Goal: Task Accomplishment & Management: Manage account settings

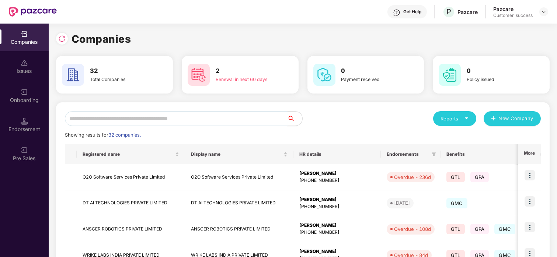
click at [149, 123] on input "text" at bounding box center [176, 118] width 223 height 15
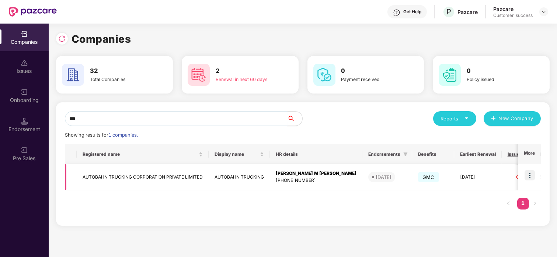
type input "***"
click at [445, 175] on img at bounding box center [529, 175] width 10 height 10
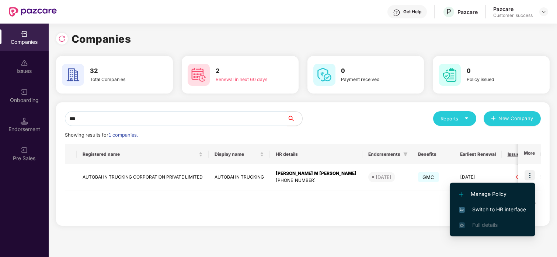
click at [445, 209] on span "Switch to HR interface" at bounding box center [492, 210] width 67 height 8
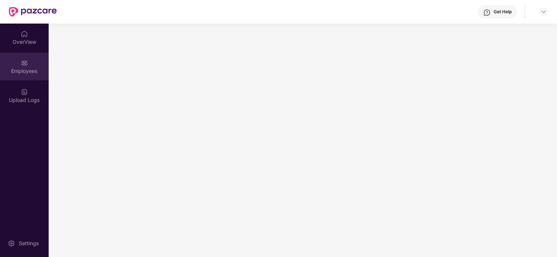
click at [21, 64] on img at bounding box center [24, 62] width 7 height 7
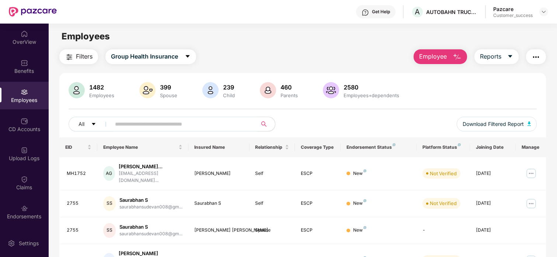
click at [142, 121] on input "text" at bounding box center [181, 124] width 132 height 11
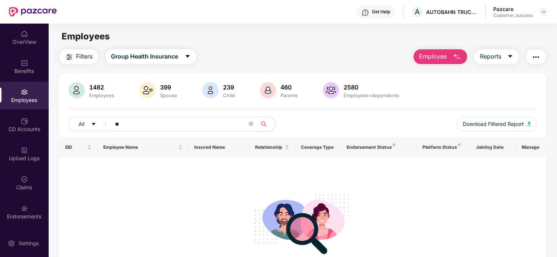
type input "*"
paste input "**********"
type input "**********"
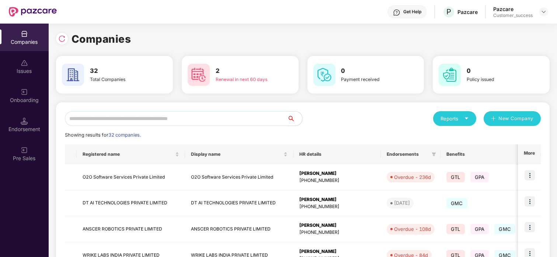
click at [140, 119] on input "text" at bounding box center [176, 118] width 223 height 15
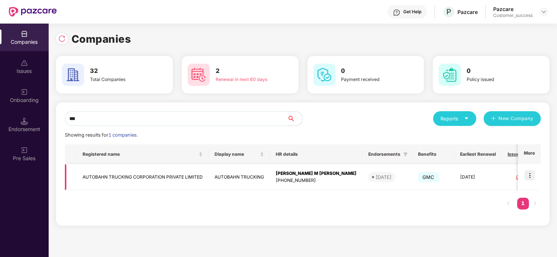
type input "***"
click at [86, 173] on td "AUTOBAHN TRUCKING CORPORATION PRIVATE LIMITED" at bounding box center [143, 177] width 132 height 26
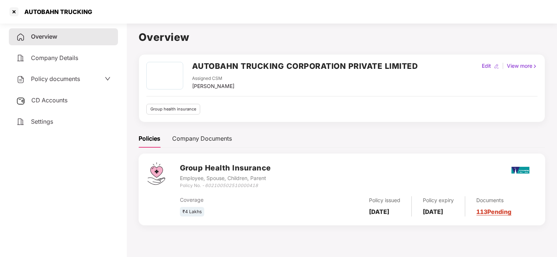
click at [55, 80] on span "Policy documents" at bounding box center [55, 78] width 49 height 7
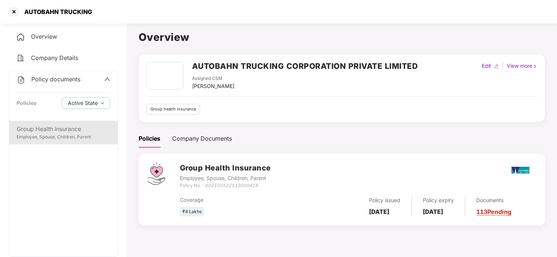
click at [39, 139] on div "Employee, Spouse, Children, Parent" at bounding box center [64, 137] width 94 height 7
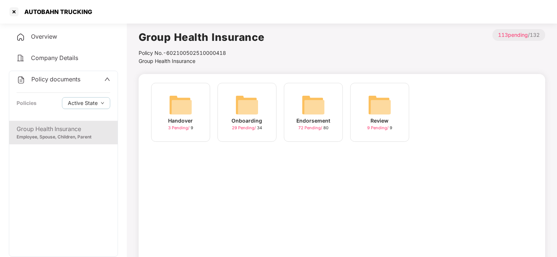
click at [251, 114] on img at bounding box center [247, 105] width 24 height 24
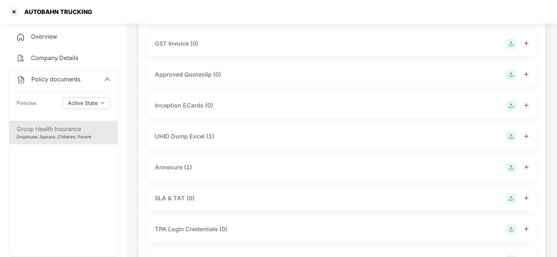
scroll to position [266, 0]
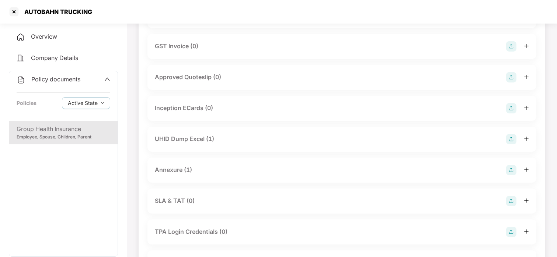
click at [189, 144] on div "UHID Dump Excel (1)" at bounding box center [342, 139] width 374 height 10
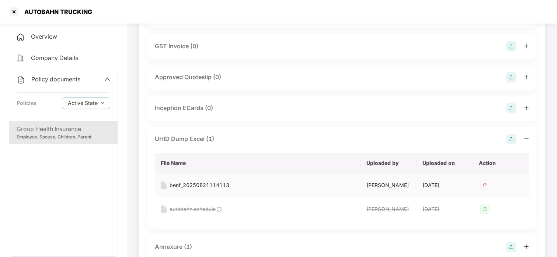
click at [182, 185] on div "benf_20250821114113" at bounding box center [200, 185] width 60 height 8
click at [16, 7] on div at bounding box center [14, 12] width 12 height 12
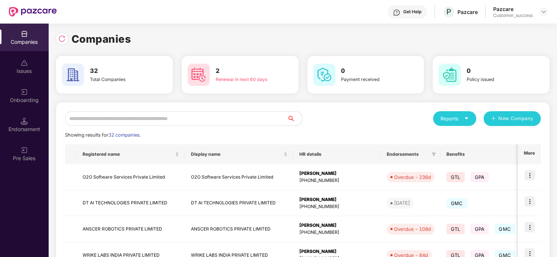
scroll to position [0, 0]
click at [154, 119] on input "text" at bounding box center [176, 118] width 223 height 15
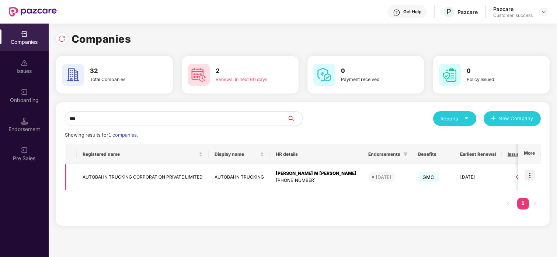
type input "***"
click at [445, 176] on img at bounding box center [529, 175] width 10 height 10
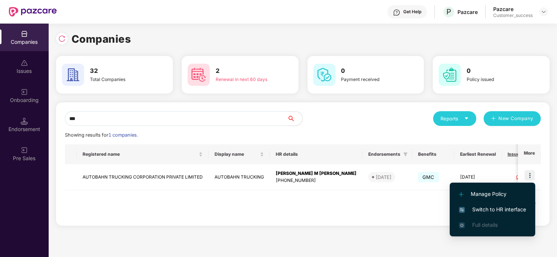
click at [445, 210] on span "Switch to HR interface" at bounding box center [492, 210] width 67 height 8
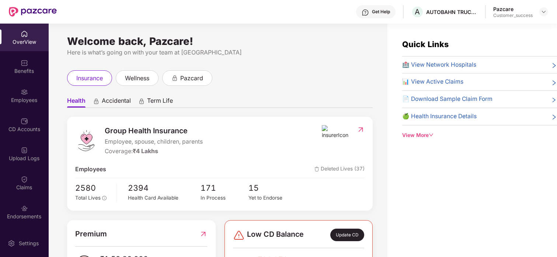
click at [20, 100] on div "Employees" at bounding box center [24, 100] width 49 height 7
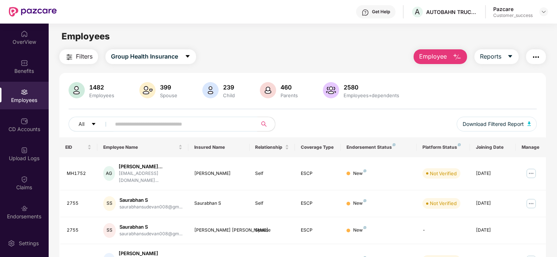
click at [164, 126] on input "text" at bounding box center [181, 124] width 132 height 11
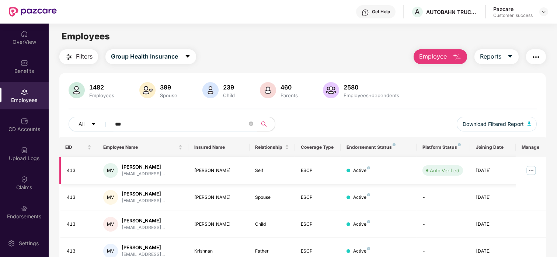
scroll to position [34, 0]
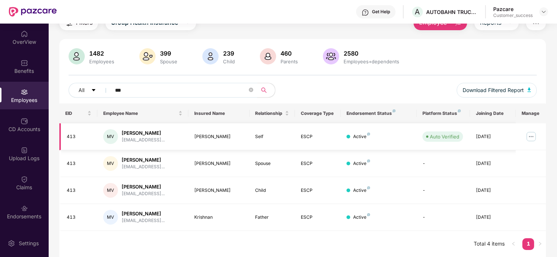
type input "***"
click at [445, 137] on img at bounding box center [531, 137] width 12 height 12
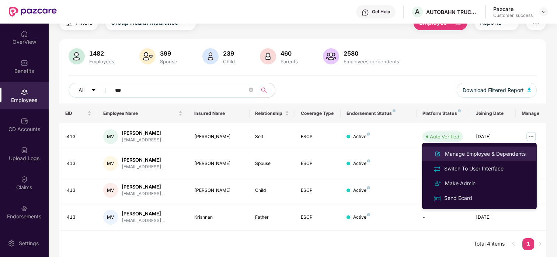
click at [445, 159] on li "Manage Employee & Dependents" at bounding box center [479, 154] width 115 height 15
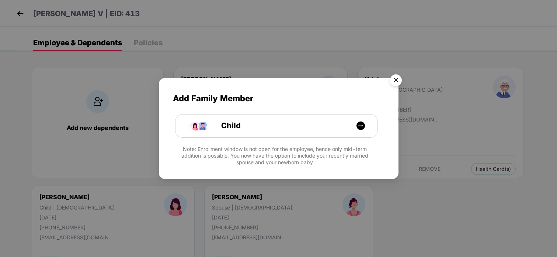
click at [396, 82] on img "Close" at bounding box center [396, 81] width 21 height 21
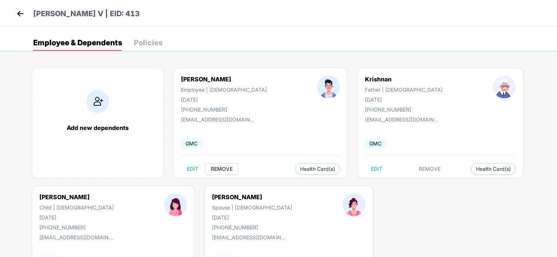
click at [216, 171] on span "REMOVE" at bounding box center [222, 169] width 22 height 6
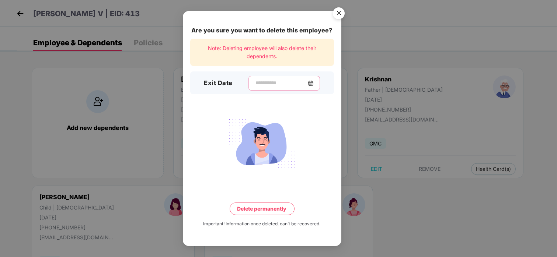
click at [283, 83] on input at bounding box center [281, 83] width 53 height 8
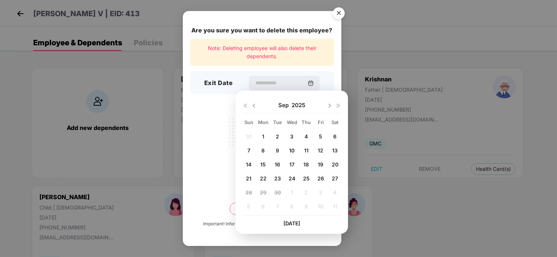
click at [291, 137] on span "3" at bounding box center [291, 136] width 3 height 6
type input "**********"
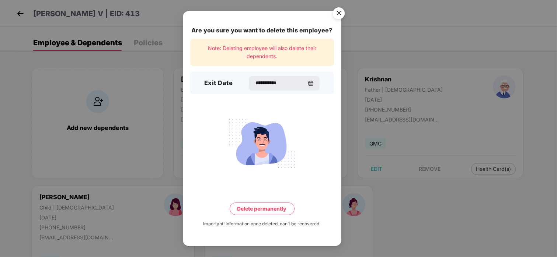
click at [271, 203] on button "Delete permanently" at bounding box center [262, 209] width 65 height 13
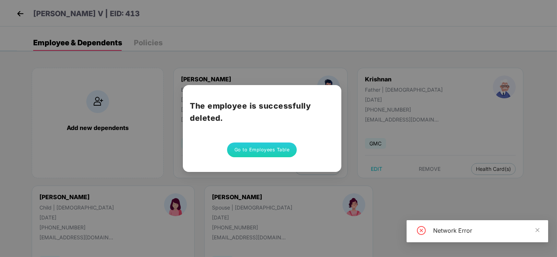
click at [252, 150] on button "Go to Employees Table" at bounding box center [262, 150] width 70 height 15
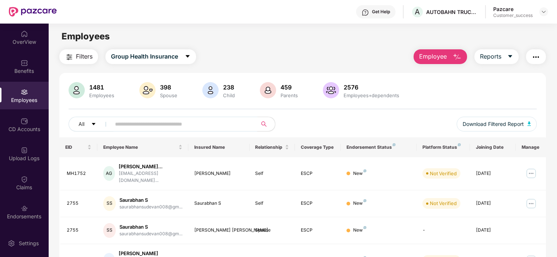
click at [167, 127] on input "text" at bounding box center [181, 124] width 132 height 11
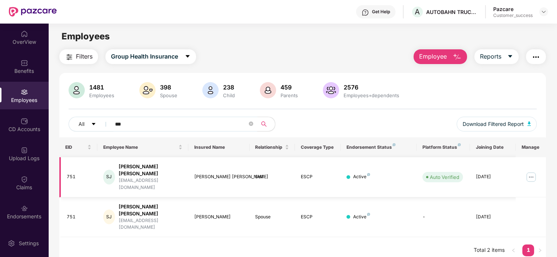
type input "***"
click at [445, 173] on img at bounding box center [531, 177] width 12 height 12
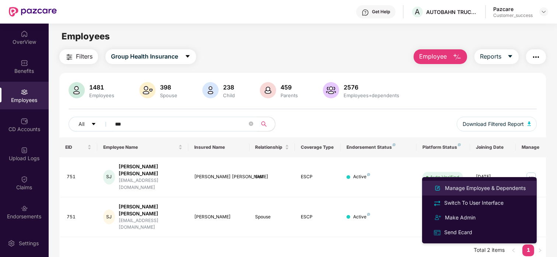
click at [445, 189] on div "Manage Employee & Dependents" at bounding box center [485, 188] width 84 height 8
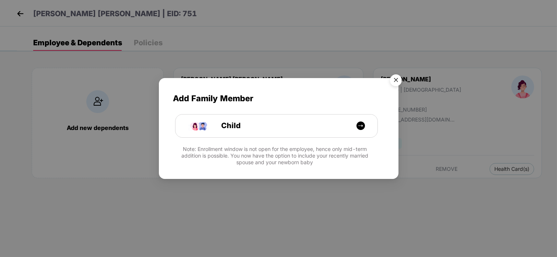
click at [390, 80] on img "Close" at bounding box center [396, 81] width 21 height 21
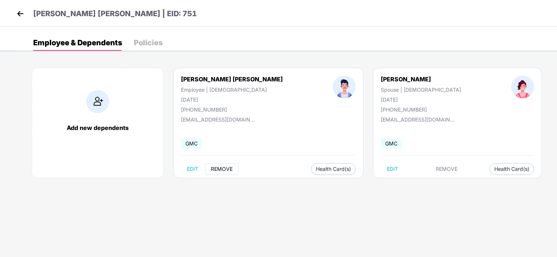
click at [229, 170] on span "REMOVE" at bounding box center [222, 169] width 22 height 6
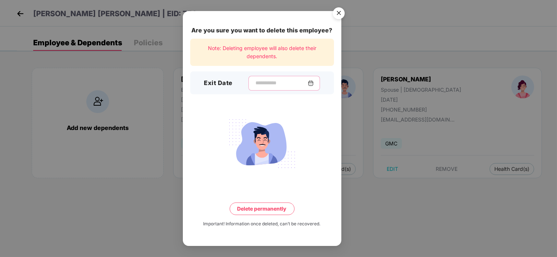
click at [266, 83] on input at bounding box center [281, 83] width 53 height 8
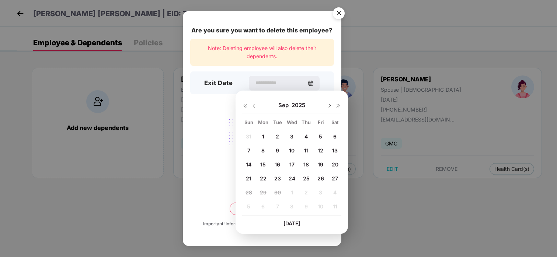
click at [255, 106] on img at bounding box center [254, 106] width 6 height 6
click at [316, 190] on div "29" at bounding box center [320, 192] width 11 height 11
type input "**********"
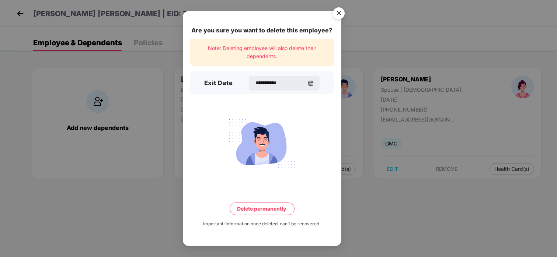
click at [274, 209] on button "Delete permanently" at bounding box center [262, 209] width 65 height 13
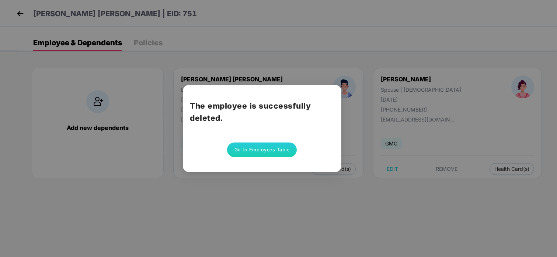
click at [263, 154] on button "Go to Employees Table" at bounding box center [262, 150] width 70 height 15
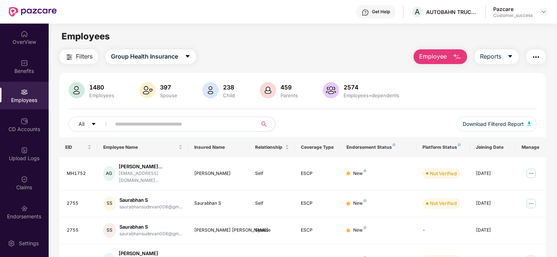
click at [118, 119] on input "text" at bounding box center [181, 124] width 132 height 11
paste input "**********"
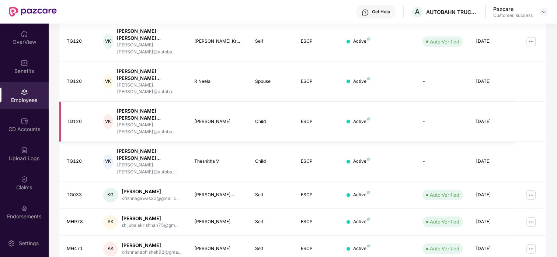
scroll to position [196, 0]
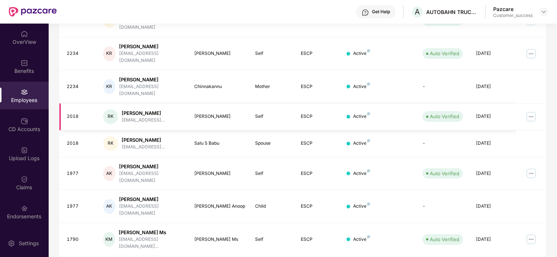
scroll to position [0, 0]
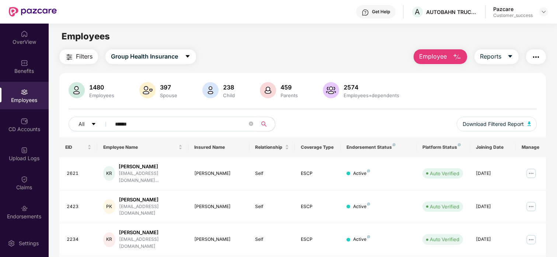
click at [145, 125] on input "*****" at bounding box center [181, 124] width 132 height 11
type input "*"
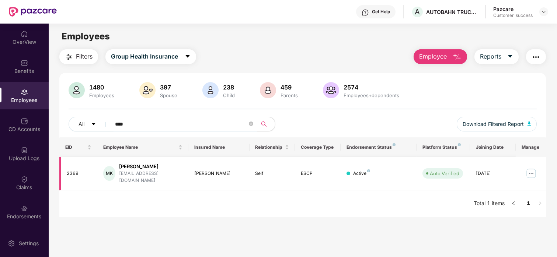
type input "****"
click at [445, 171] on img at bounding box center [531, 174] width 12 height 12
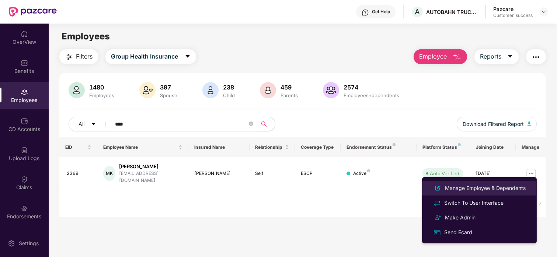
click at [445, 188] on div "Manage Employee & Dependents" at bounding box center [485, 188] width 84 height 8
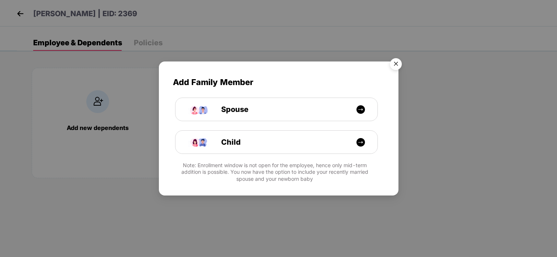
click at [391, 62] on img "Close" at bounding box center [396, 65] width 21 height 21
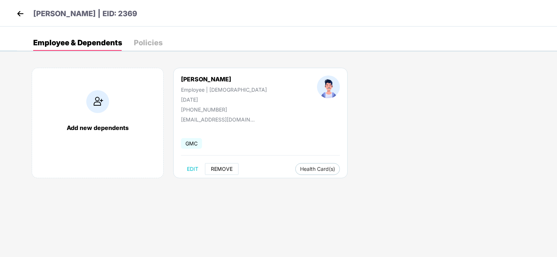
click at [212, 172] on span "REMOVE" at bounding box center [222, 169] width 22 height 6
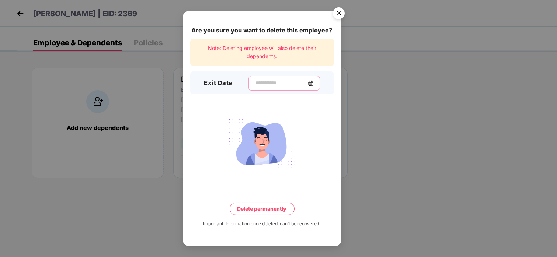
click at [268, 85] on input at bounding box center [281, 83] width 53 height 8
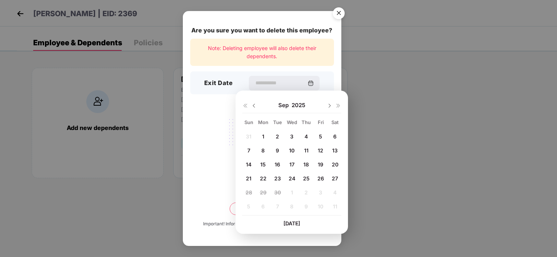
click at [256, 107] on img at bounding box center [254, 106] width 6 height 6
click at [321, 193] on span "29" at bounding box center [320, 192] width 7 height 6
type input "**********"
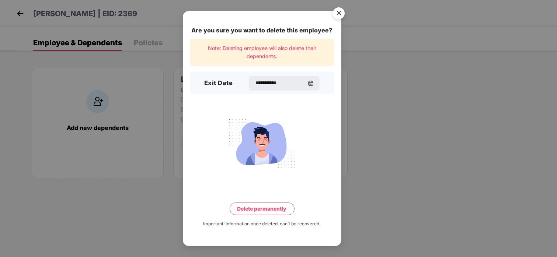
click at [259, 215] on button "Delete permanently" at bounding box center [262, 209] width 65 height 13
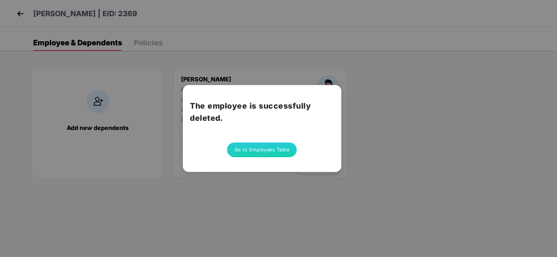
click at [237, 153] on button "Go to Employees Table" at bounding box center [262, 150] width 70 height 15
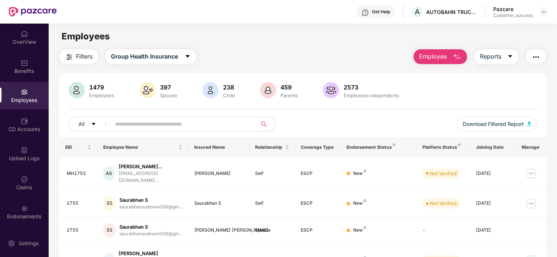
click at [144, 122] on input "text" at bounding box center [181, 124] width 132 height 11
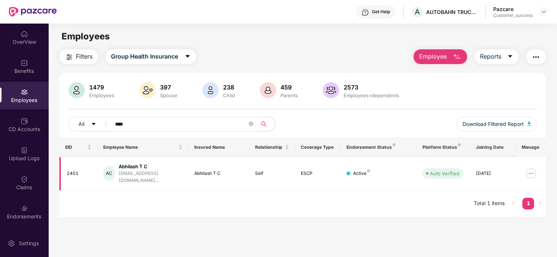
type input "****"
click at [445, 173] on img at bounding box center [531, 174] width 12 height 12
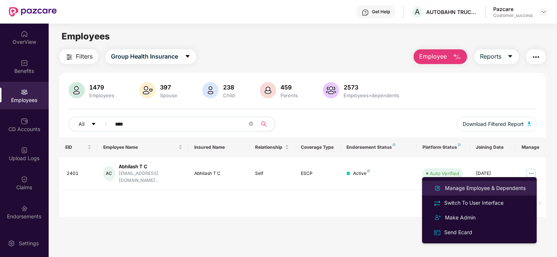
click at [445, 183] on li "Manage Employee & Dependents" at bounding box center [479, 188] width 115 height 15
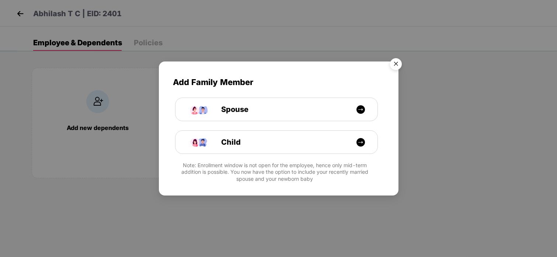
click at [393, 61] on img "Close" at bounding box center [396, 65] width 21 height 21
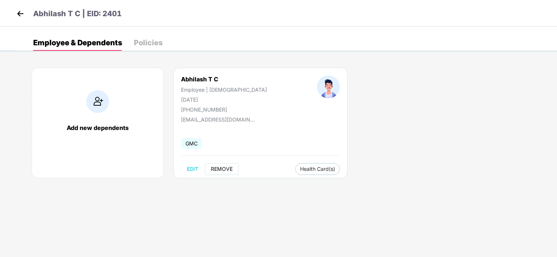
click at [225, 174] on button "REMOVE" at bounding box center [222, 169] width 34 height 12
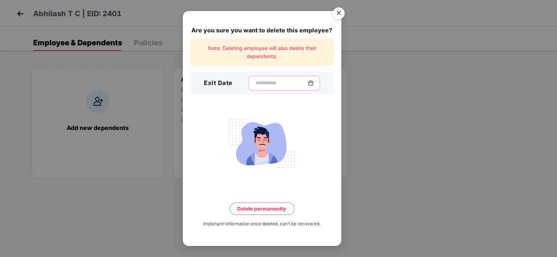
click at [282, 86] on input at bounding box center [281, 83] width 53 height 8
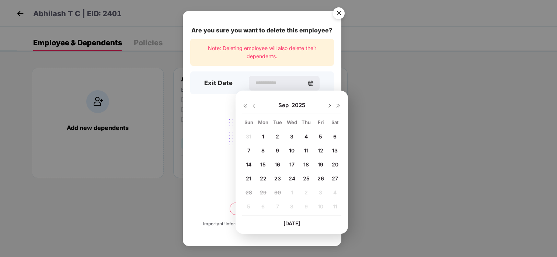
click at [301, 134] on div "4" at bounding box center [306, 136] width 11 height 11
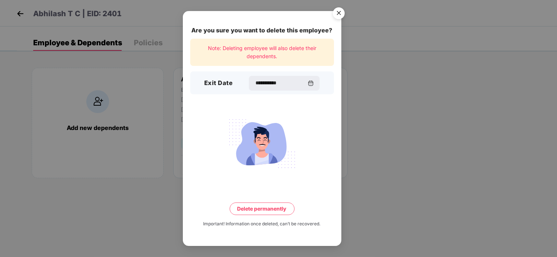
type input "**********"
click at [254, 211] on button "Delete permanently" at bounding box center [262, 209] width 65 height 13
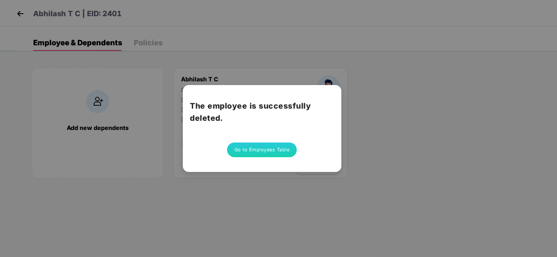
click at [248, 148] on button "Go to Employees Table" at bounding box center [262, 150] width 70 height 15
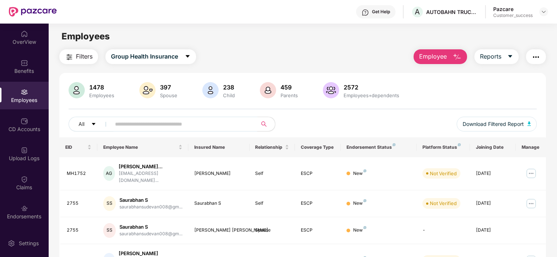
click at [174, 123] on input "text" at bounding box center [181, 124] width 132 height 11
paste input "******"
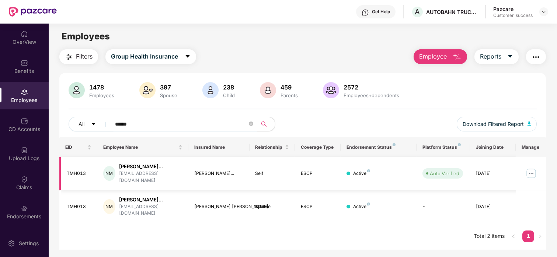
type input "******"
click at [445, 174] on img at bounding box center [531, 174] width 12 height 12
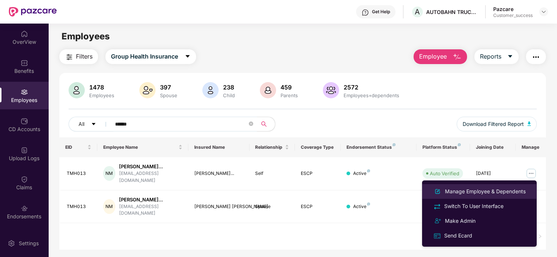
click at [445, 190] on div "Manage Employee & Dependents" at bounding box center [485, 192] width 84 height 8
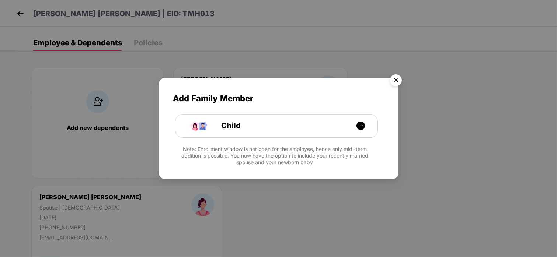
click at [392, 83] on img "Close" at bounding box center [396, 81] width 21 height 21
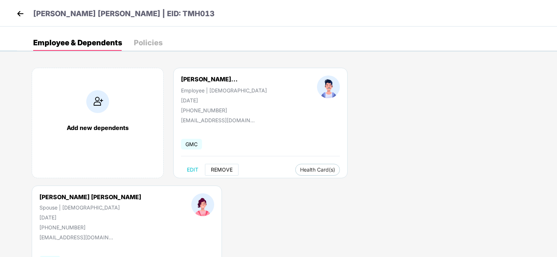
click at [224, 173] on button "REMOVE" at bounding box center [222, 170] width 34 height 12
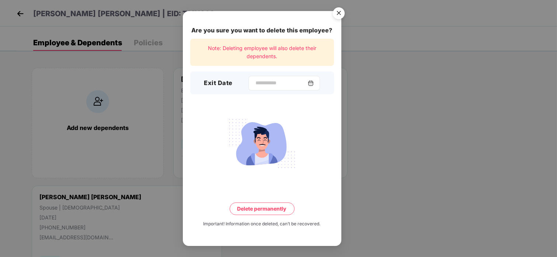
click at [294, 76] on div at bounding box center [284, 83] width 72 height 15
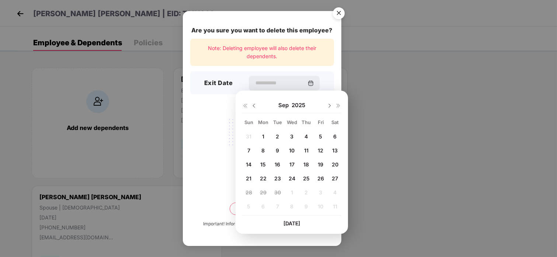
click at [292, 151] on span "10" at bounding box center [292, 150] width 6 height 6
type input "**********"
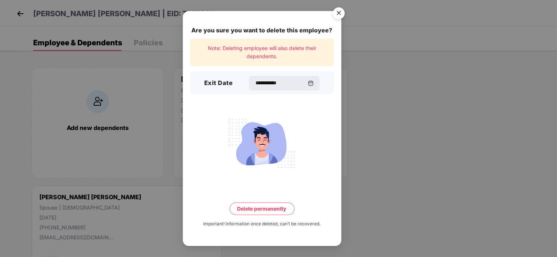
click at [258, 210] on button "Delete permanently" at bounding box center [262, 209] width 65 height 13
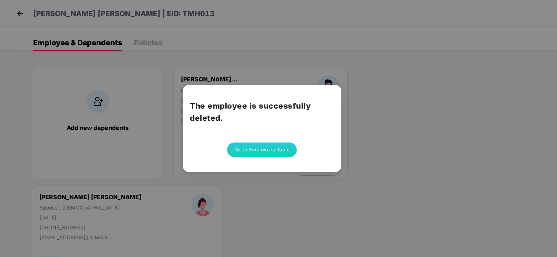
click at [275, 146] on button "Go to Employees Table" at bounding box center [262, 150] width 70 height 15
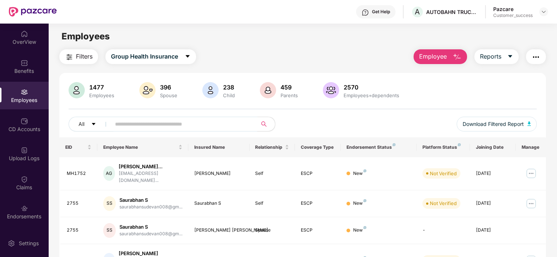
click at [181, 127] on input "text" at bounding box center [181, 124] width 132 height 11
paste input "*******"
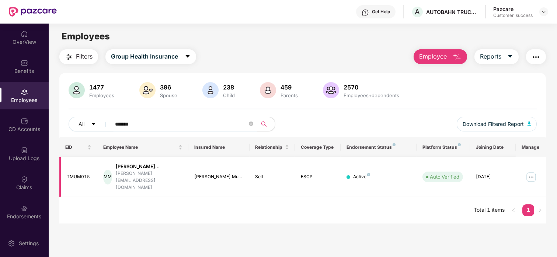
type input "*******"
click at [445, 171] on img at bounding box center [531, 177] width 12 height 12
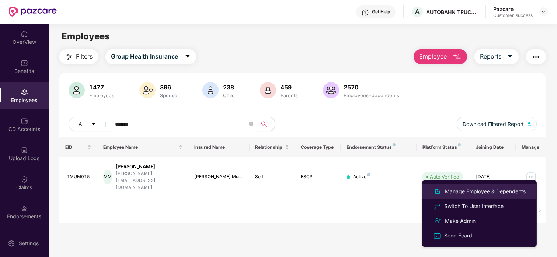
click at [445, 187] on div "Manage Employee & Dependents" at bounding box center [479, 191] width 95 height 9
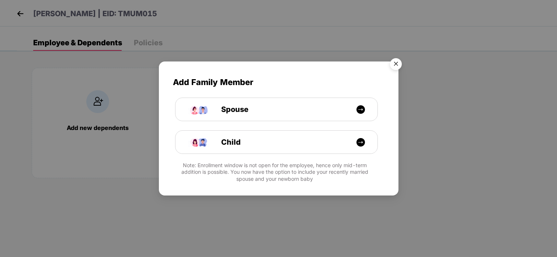
click at [390, 65] on img "Close" at bounding box center [396, 65] width 21 height 21
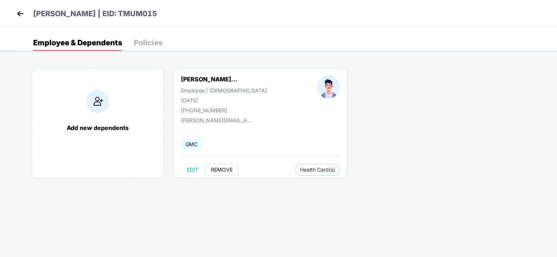
click at [217, 171] on span "REMOVE" at bounding box center [222, 170] width 22 height 6
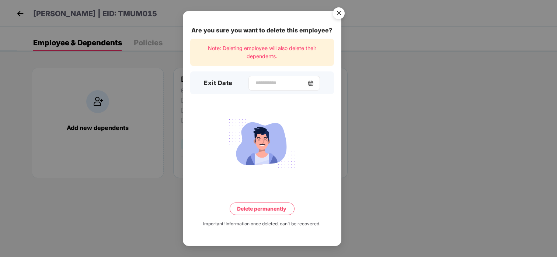
click at [255, 87] on div at bounding box center [284, 83] width 72 height 15
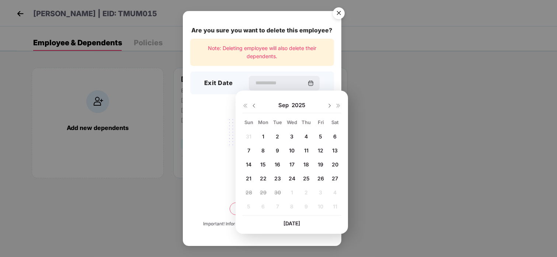
click at [288, 146] on div "10" at bounding box center [291, 150] width 11 height 11
type input "**********"
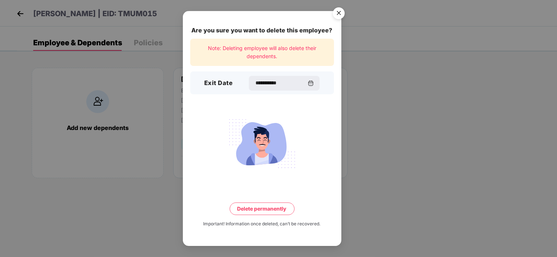
click at [270, 213] on button "Delete permanently" at bounding box center [262, 209] width 65 height 13
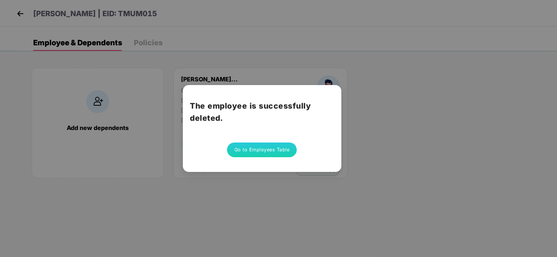
click at [259, 153] on button "Go to Employees Table" at bounding box center [262, 150] width 70 height 15
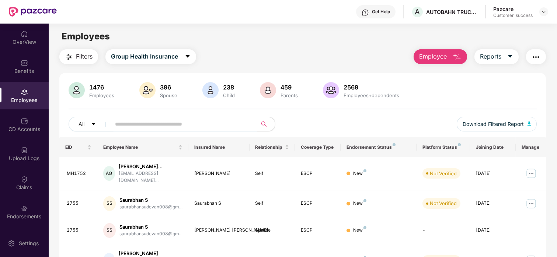
click at [170, 132] on div "All Download Filtered Report" at bounding box center [303, 127] width 468 height 21
click at [170, 126] on input "text" at bounding box center [181, 124] width 132 height 11
paste input "******"
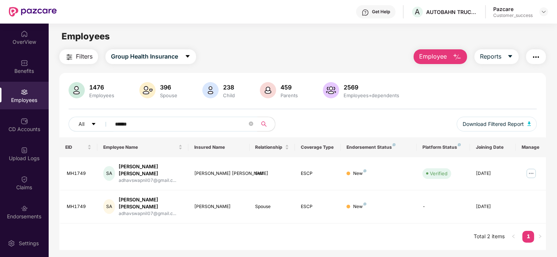
type input "******"
click at [250, 125] on icon "close-circle" at bounding box center [251, 124] width 4 height 4
paste input "******"
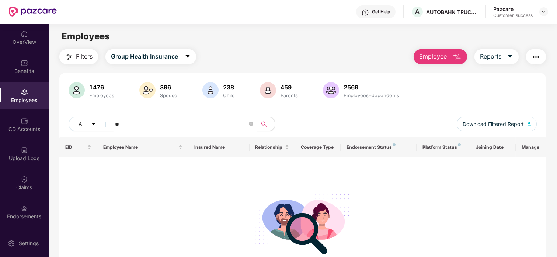
type input "*"
paste input "******"
type input "******"
click at [442, 55] on span "Employee" at bounding box center [433, 56] width 28 height 9
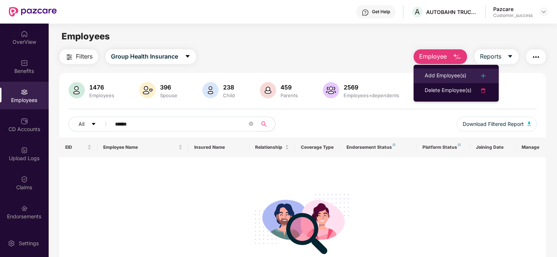
click at [432, 75] on div "Add Employee(s)" at bounding box center [446, 76] width 42 height 9
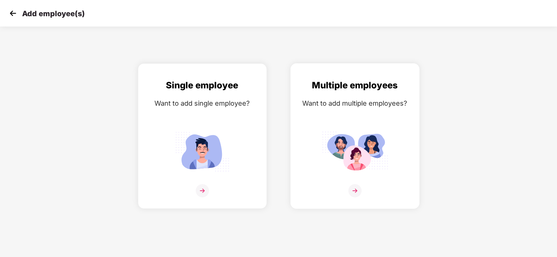
click at [355, 164] on img at bounding box center [355, 152] width 66 height 46
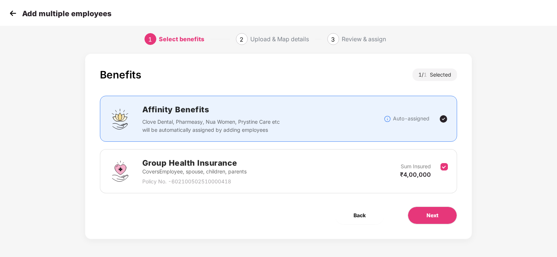
scroll to position [6, 0]
click at [419, 216] on button "Next" at bounding box center [432, 216] width 49 height 18
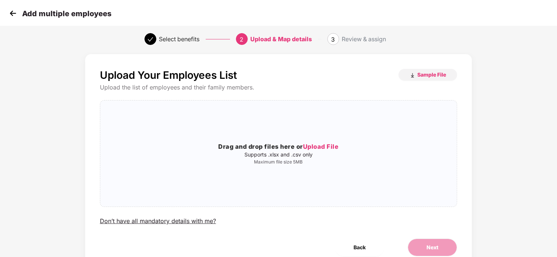
scroll to position [0, 0]
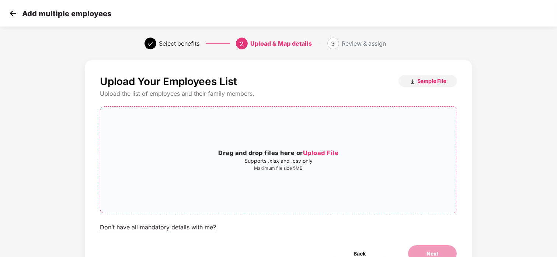
click at [290, 161] on p "Supports .xlsx and .csv only" at bounding box center [278, 161] width 356 height 6
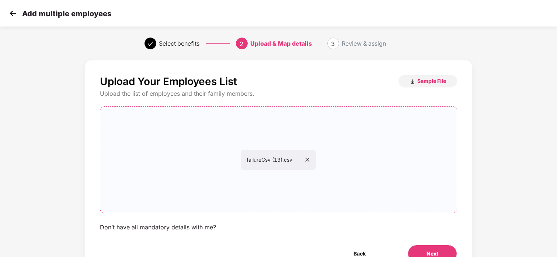
scroll to position [39, 0]
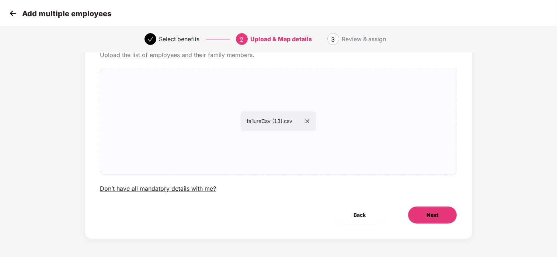
click at [427, 208] on button "Next" at bounding box center [432, 215] width 49 height 18
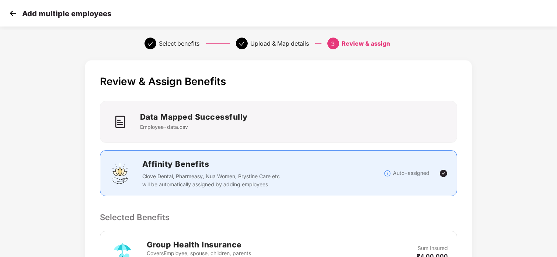
scroll to position [154, 0]
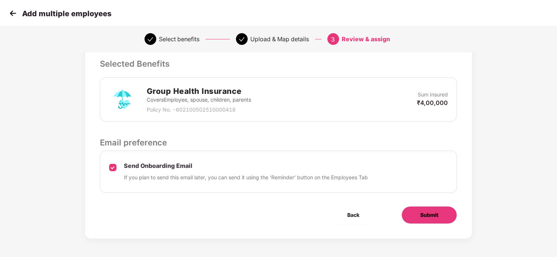
click at [418, 219] on button "Submit" at bounding box center [429, 215] width 56 height 18
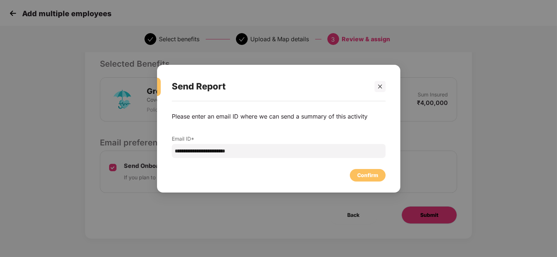
scroll to position [0, 0]
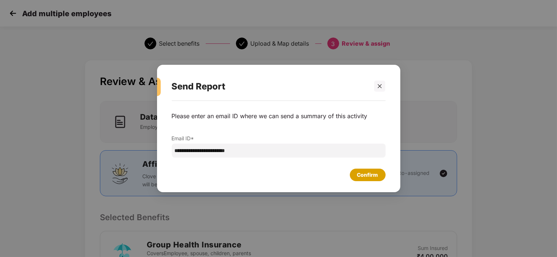
click at [367, 171] on div "Confirm" at bounding box center [368, 175] width 36 height 13
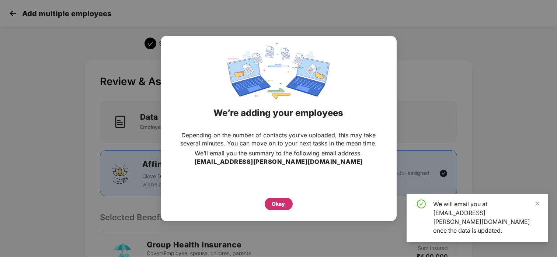
click at [275, 203] on div "Okay" at bounding box center [278, 204] width 13 height 8
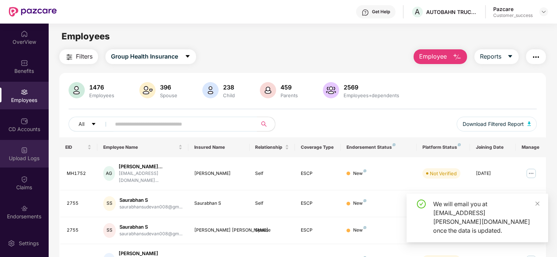
click at [24, 141] on div "Upload Logs" at bounding box center [24, 154] width 49 height 28
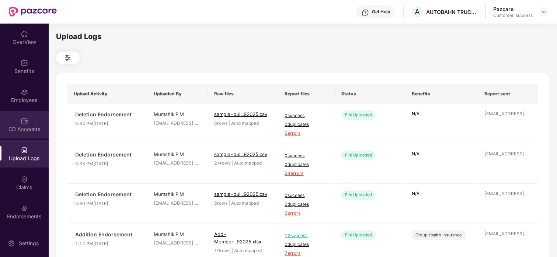
click at [28, 124] on div "CD Accounts" at bounding box center [24, 125] width 49 height 28
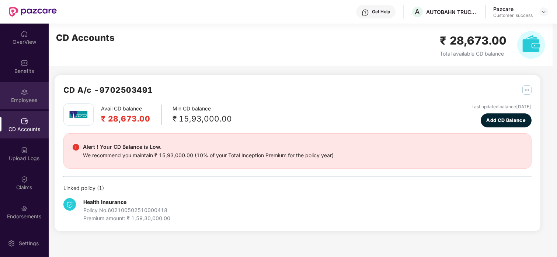
click at [36, 101] on div "Employees" at bounding box center [24, 100] width 49 height 7
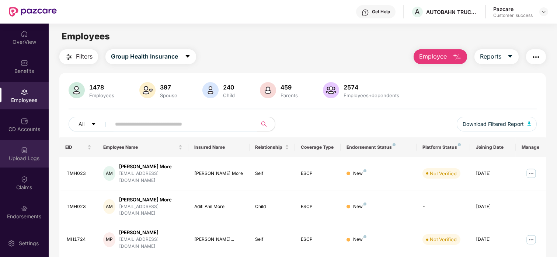
click at [22, 155] on div "Upload Logs" at bounding box center [24, 158] width 49 height 7
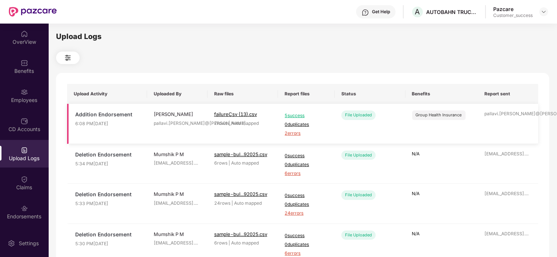
click at [286, 133] on span "2 errors" at bounding box center [306, 133] width 43 height 7
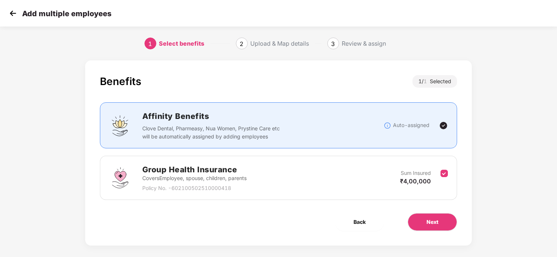
click at [12, 13] on img at bounding box center [12, 13] width 11 height 11
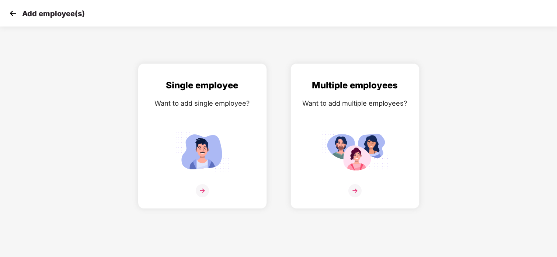
click at [16, 8] on img at bounding box center [12, 13] width 11 height 11
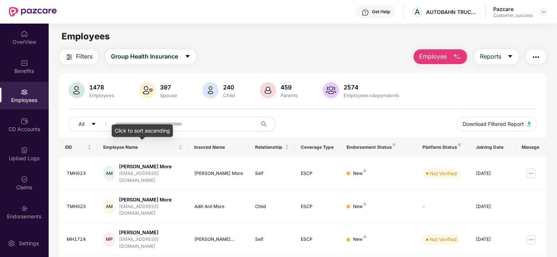
click at [150, 125] on div "Click to sort ascending" at bounding box center [142, 131] width 61 height 13
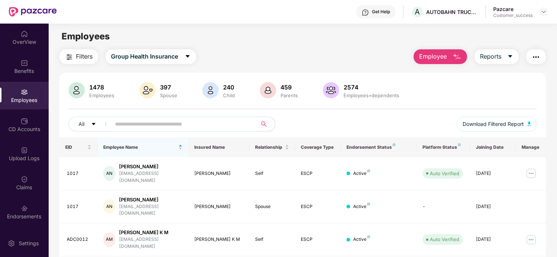
click at [195, 123] on input "text" at bounding box center [181, 124] width 132 height 11
paste input "******"
type input "******"
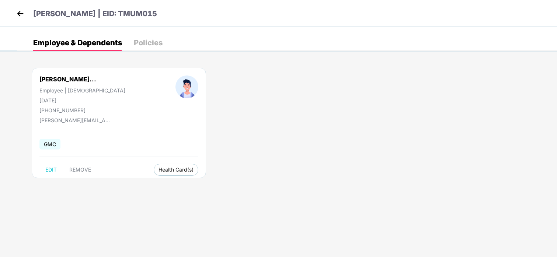
click at [21, 15] on img at bounding box center [20, 13] width 11 height 11
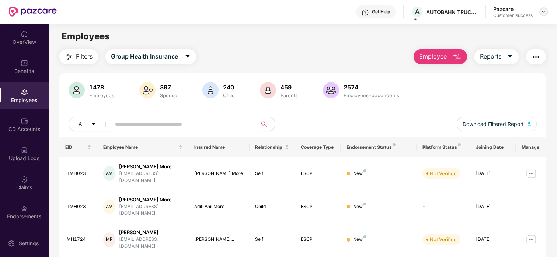
click at [445, 12] on img at bounding box center [544, 12] width 6 height 6
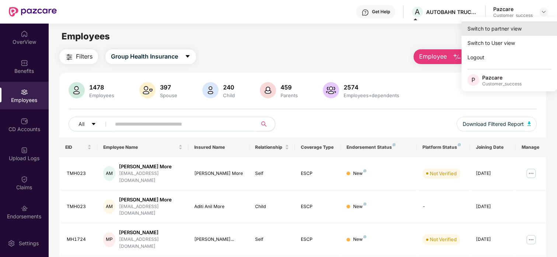
click at [445, 29] on div "Switch to partner view" at bounding box center [509, 28] width 96 height 14
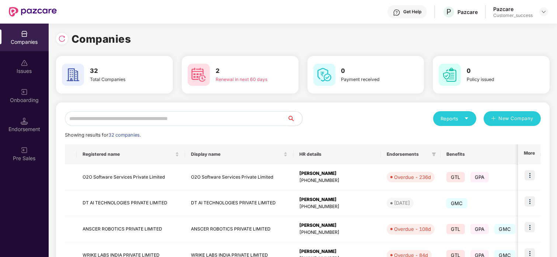
click at [115, 118] on input "text" at bounding box center [176, 118] width 223 height 15
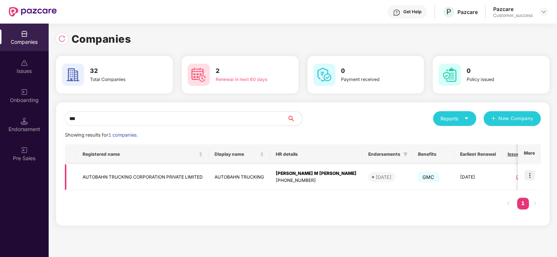
type input "***"
click at [145, 180] on td "AUTOBAHN TRUCKING CORPORATION PRIVATE LIMITED" at bounding box center [143, 177] width 132 height 26
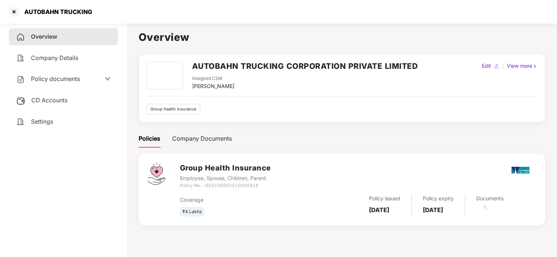
click at [57, 82] on div "Policy documents" at bounding box center [48, 79] width 64 height 10
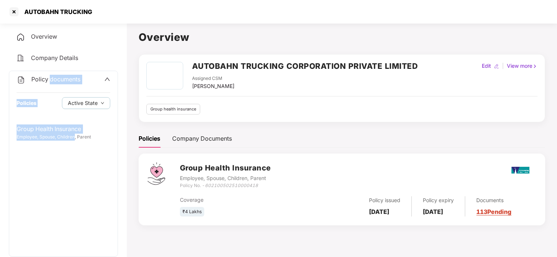
drag, startPoint x: 56, startPoint y: 82, endPoint x: 59, endPoint y: 191, distance: 109.1
click at [59, 191] on div "Policy documents Policies Active State Group Health Insurance Employee, Spouse,…" at bounding box center [63, 164] width 109 height 186
drag, startPoint x: 59, startPoint y: 191, endPoint x: 106, endPoint y: 77, distance: 123.5
click at [106, 77] on icon "up" at bounding box center [107, 79] width 6 height 6
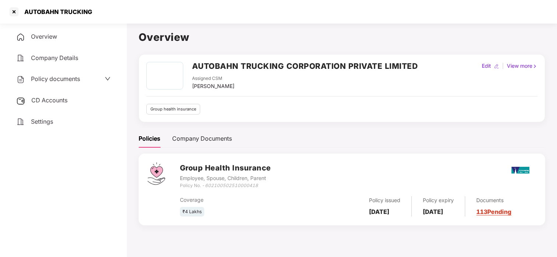
click at [106, 77] on icon "down" at bounding box center [108, 79] width 6 height 6
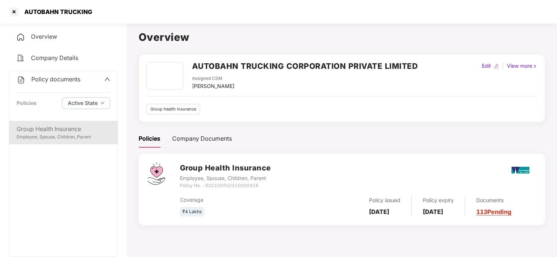
click at [58, 139] on div "Employee, Spouse, Children, Parent" at bounding box center [64, 137] width 94 height 7
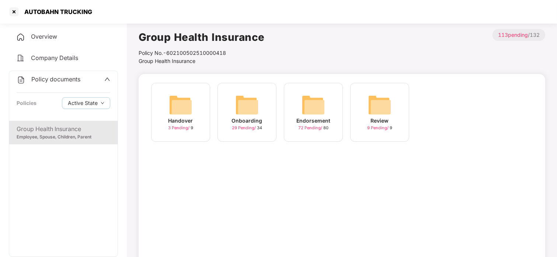
click at [233, 100] on div "Onboarding 29 Pending / 34" at bounding box center [246, 112] width 59 height 59
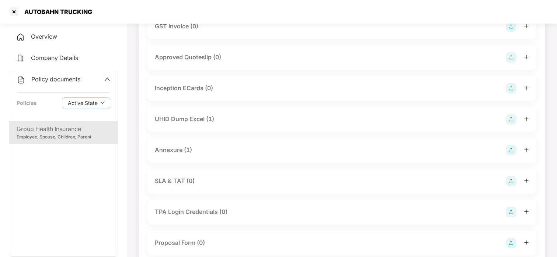
scroll to position [287, 0]
click at [166, 149] on div "Annexure (1)" at bounding box center [173, 148] width 37 height 9
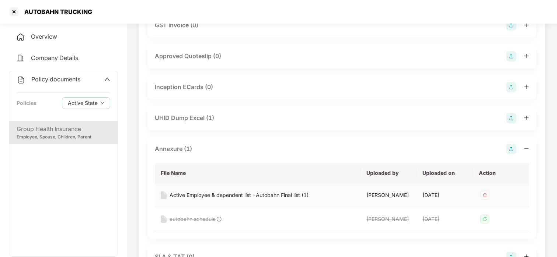
click at [189, 195] on div "Active Employee & dependent list -Autobahn Final list (1)" at bounding box center [239, 195] width 139 height 8
